Goal: Task Accomplishment & Management: Manage account settings

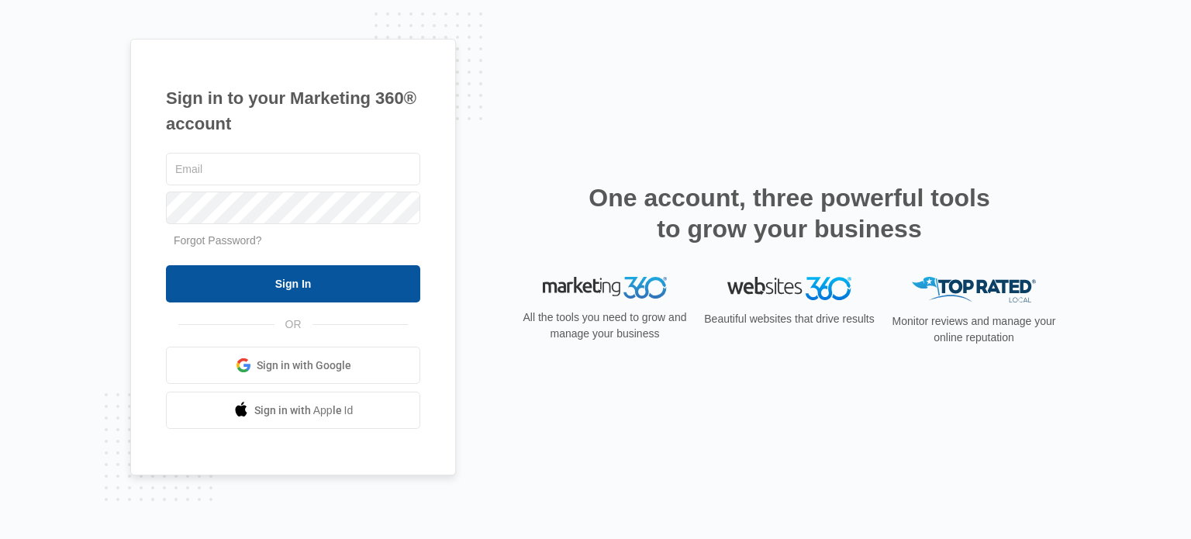
type input "natalie@drgreenthumblandscapes.com"
click at [333, 287] on input "Sign In" at bounding box center [293, 283] width 254 height 37
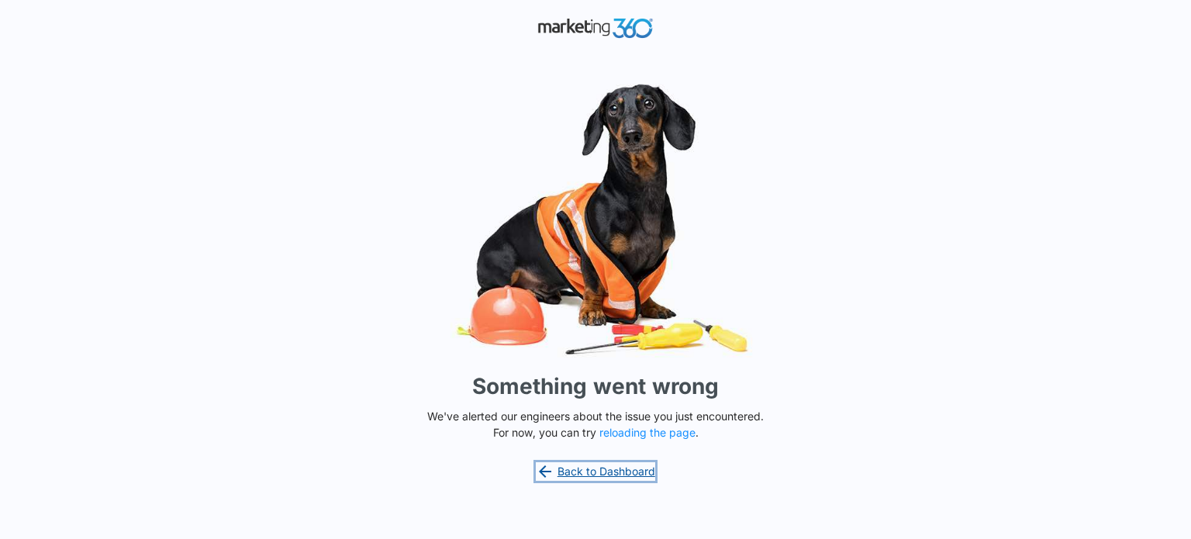
click at [617, 474] on link "Back to Dashboard" at bounding box center [595, 471] width 119 height 19
click at [647, 429] on button "reloading the page" at bounding box center [648, 433] width 96 height 12
click at [944, 126] on div "Something went wrong We've alerted our engineers about the issue you just encou…" at bounding box center [595, 269] width 1191 height 539
click at [605, 472] on link "Back to Dashboard" at bounding box center [595, 471] width 119 height 19
click at [602, 476] on link "Back to Dashboard" at bounding box center [595, 471] width 119 height 19
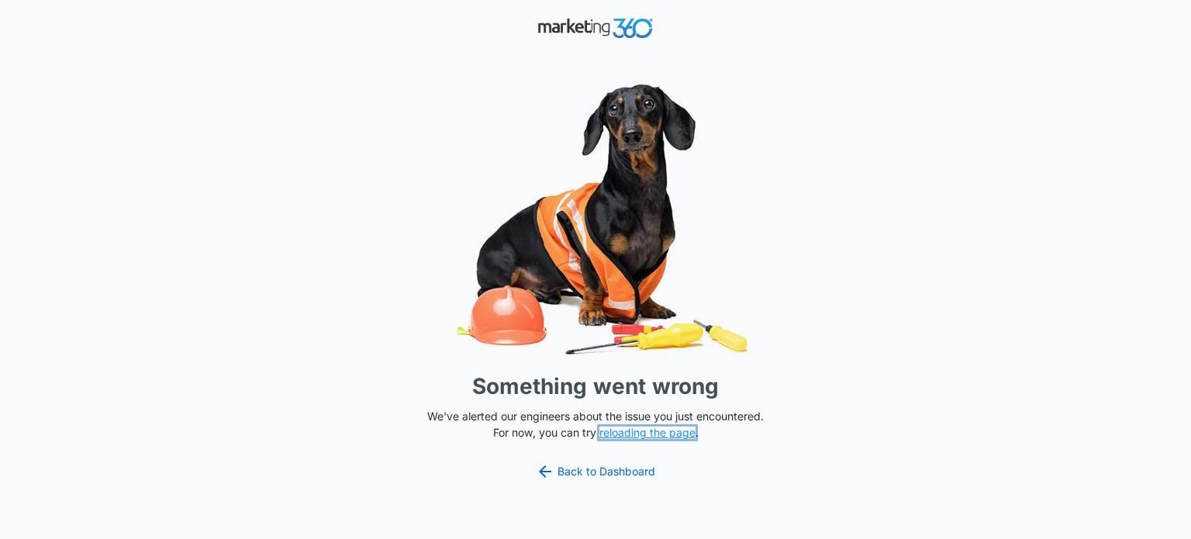
click at [692, 427] on button "reloading the page" at bounding box center [648, 433] width 96 height 12
